Goal: Information Seeking & Learning: Learn about a topic

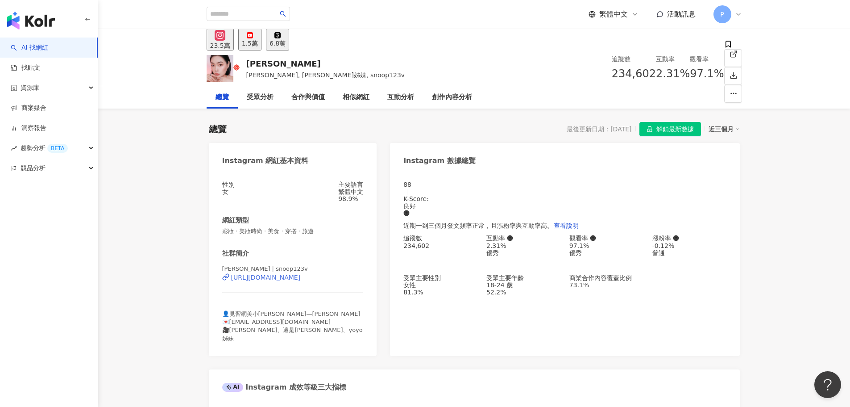
click at [286, 281] on div "https://www.instagram.com/snoop123v/" at bounding box center [266, 277] width 70 height 7
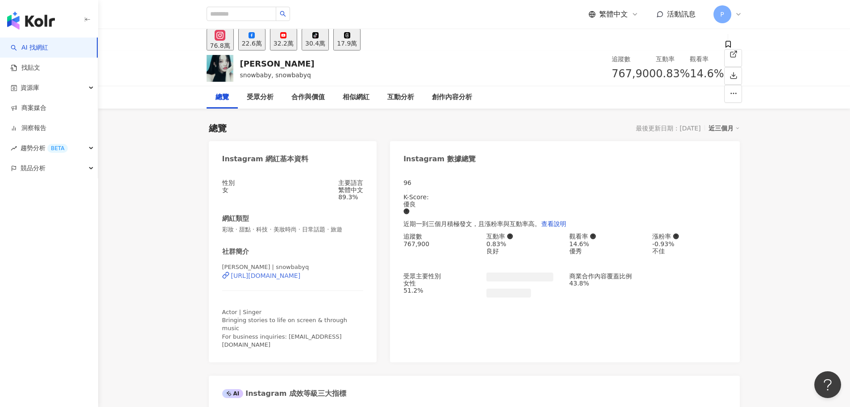
click at [262, 279] on div "[URL][DOMAIN_NAME]" at bounding box center [266, 275] width 70 height 7
